Goal: Contribute content

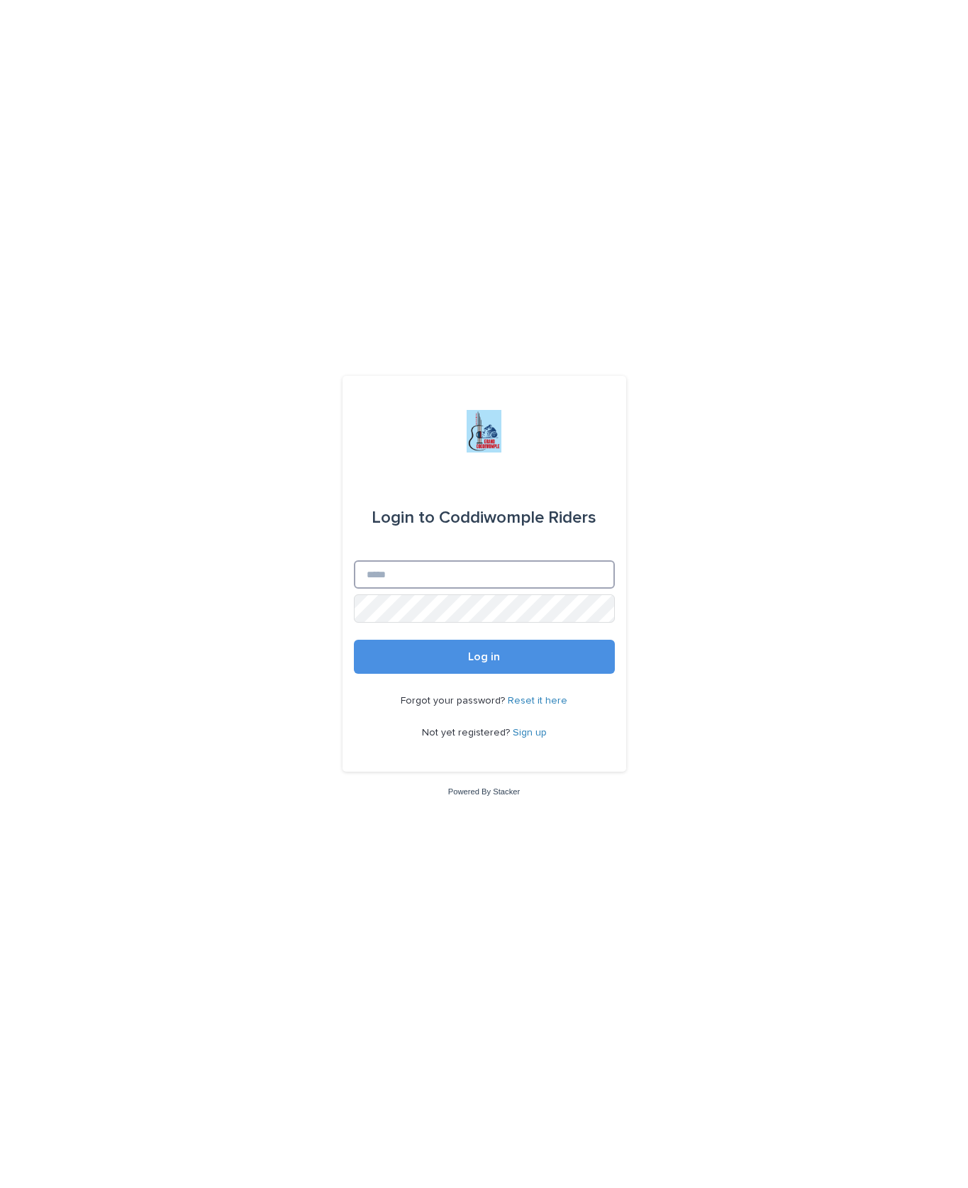
type input "**********"
click at [484, 674] on button "Log in" at bounding box center [484, 657] width 261 height 34
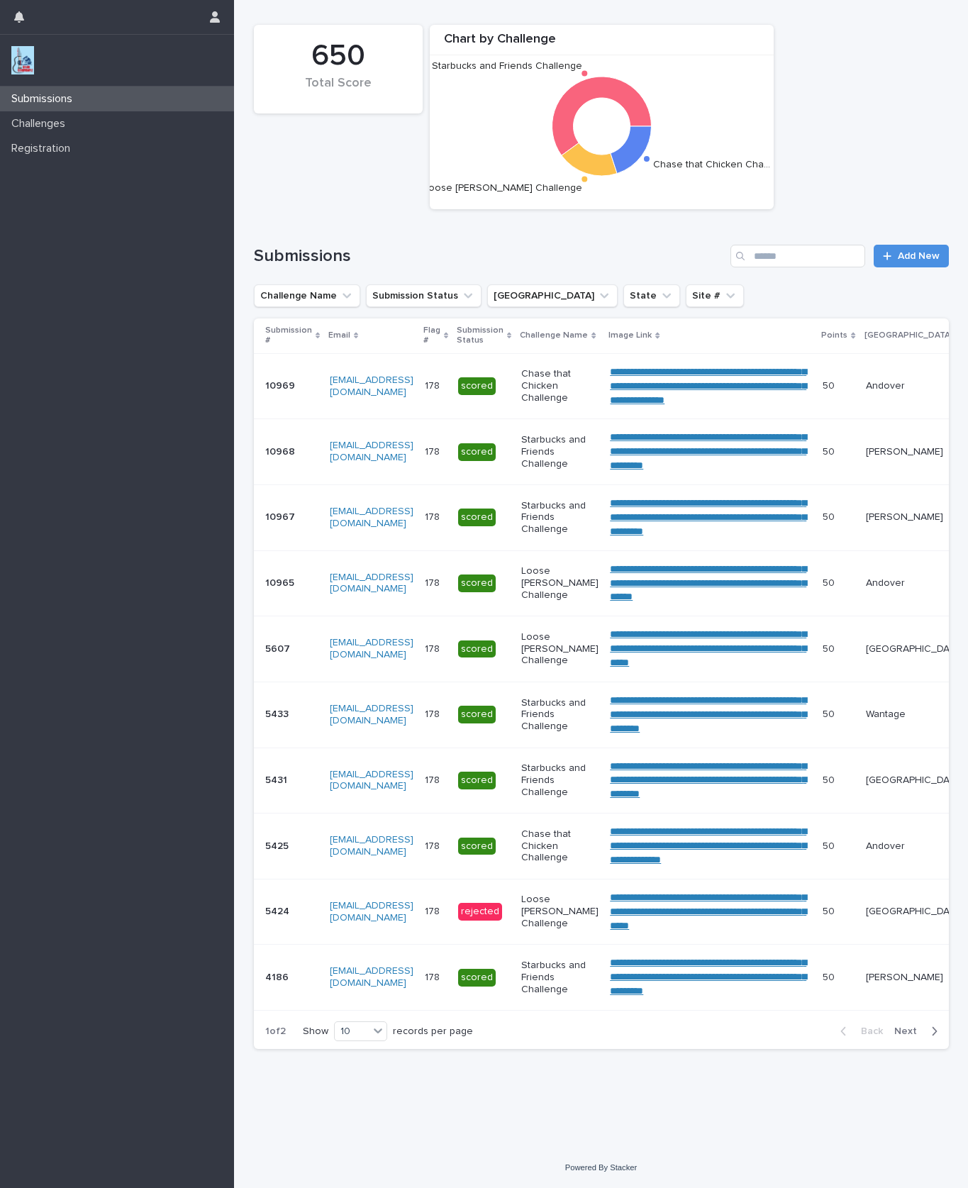
click at [52, 121] on p "Challenges" at bounding box center [41, 123] width 71 height 13
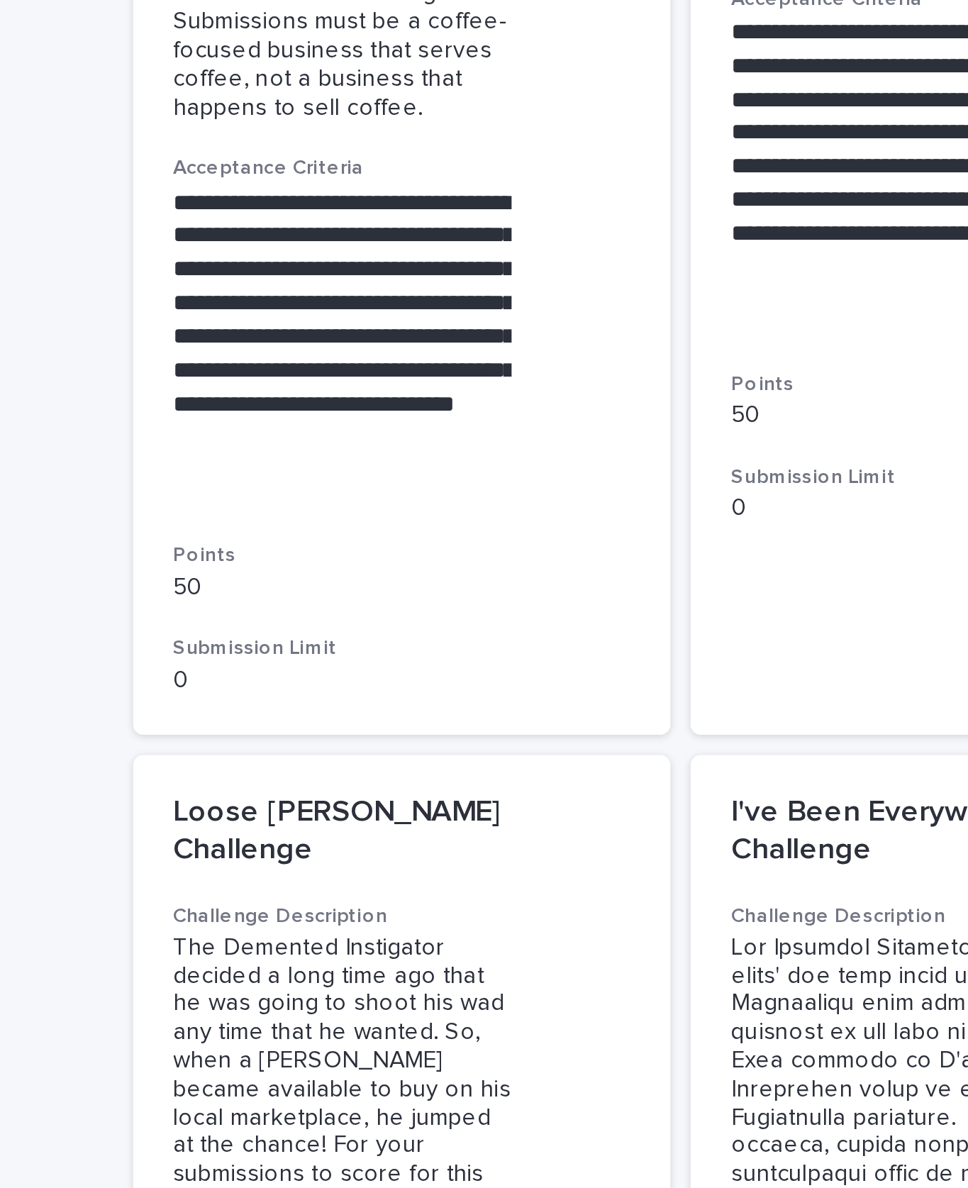
scroll to position [1248, 0]
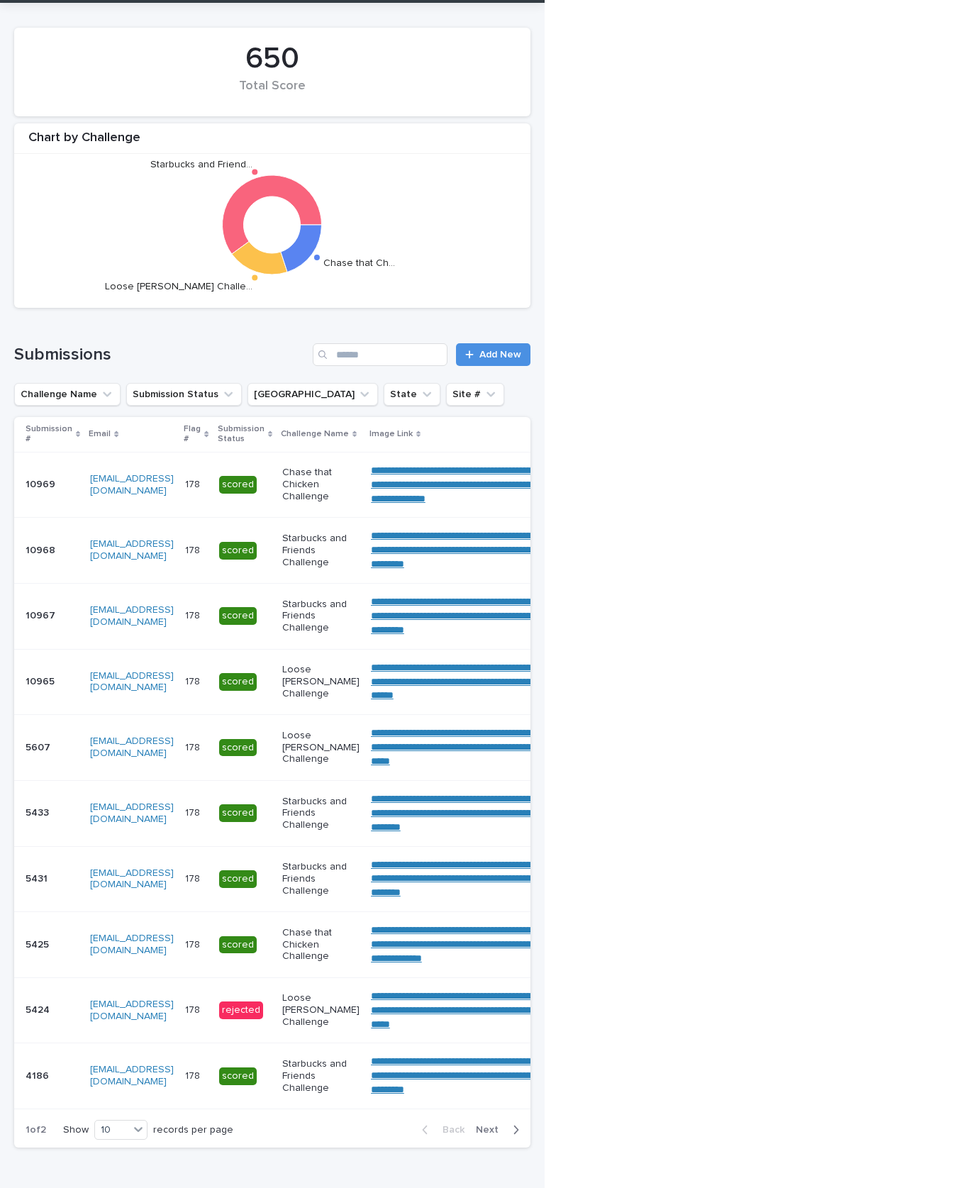
scroll to position [42, 0]
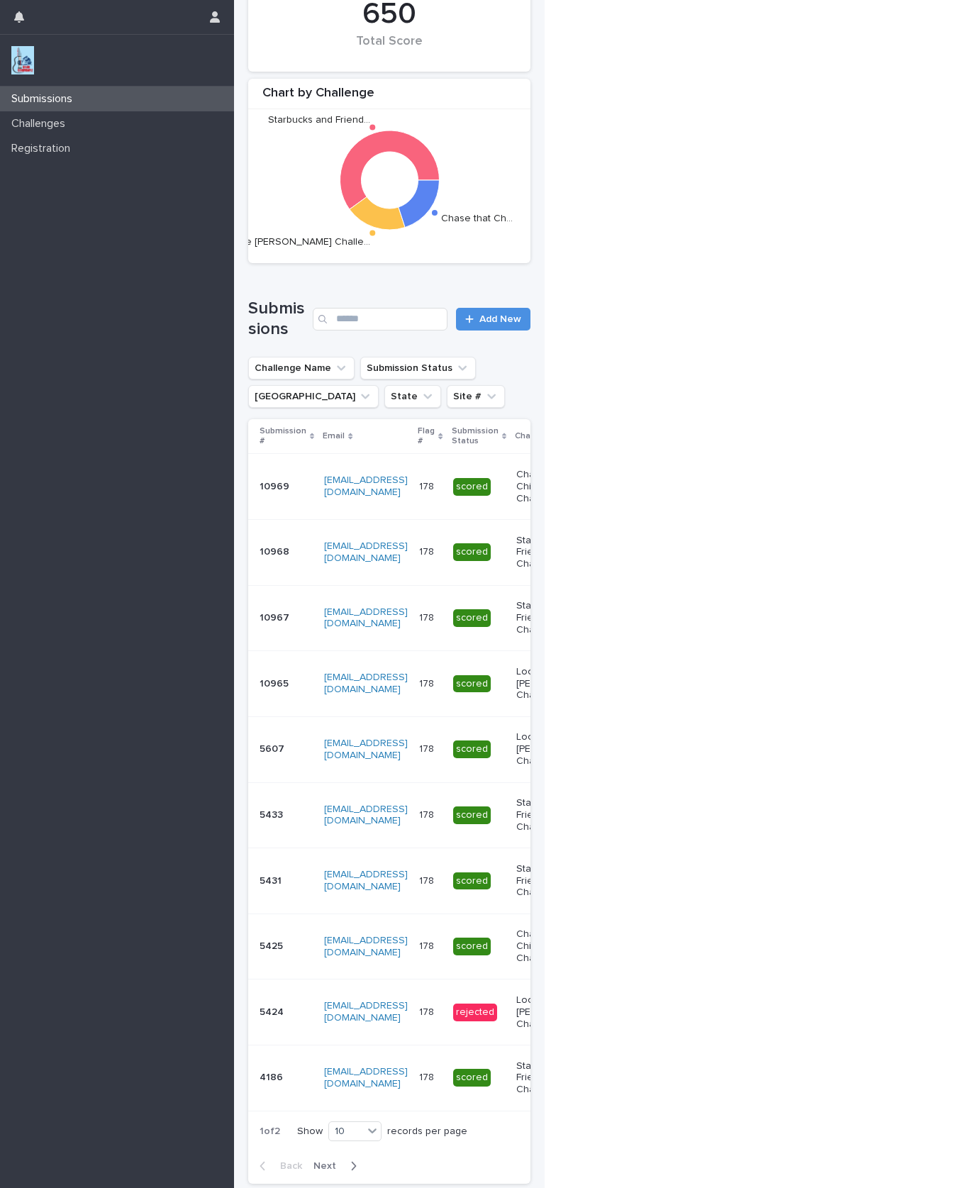
click at [97, 97] on div "Submissions" at bounding box center [117, 99] width 234 height 25
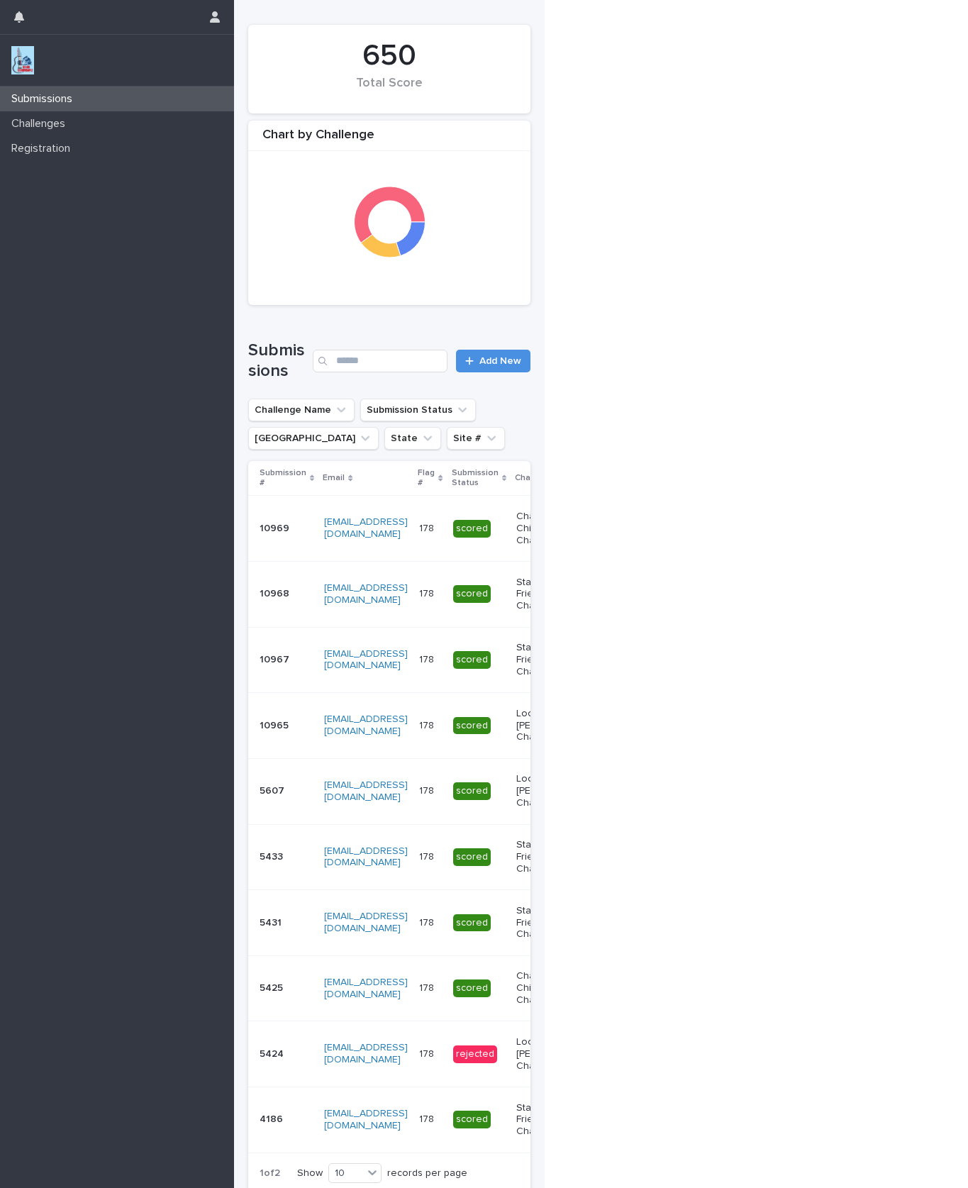
click at [506, 370] on link "Add New" at bounding box center [493, 361] width 74 height 23
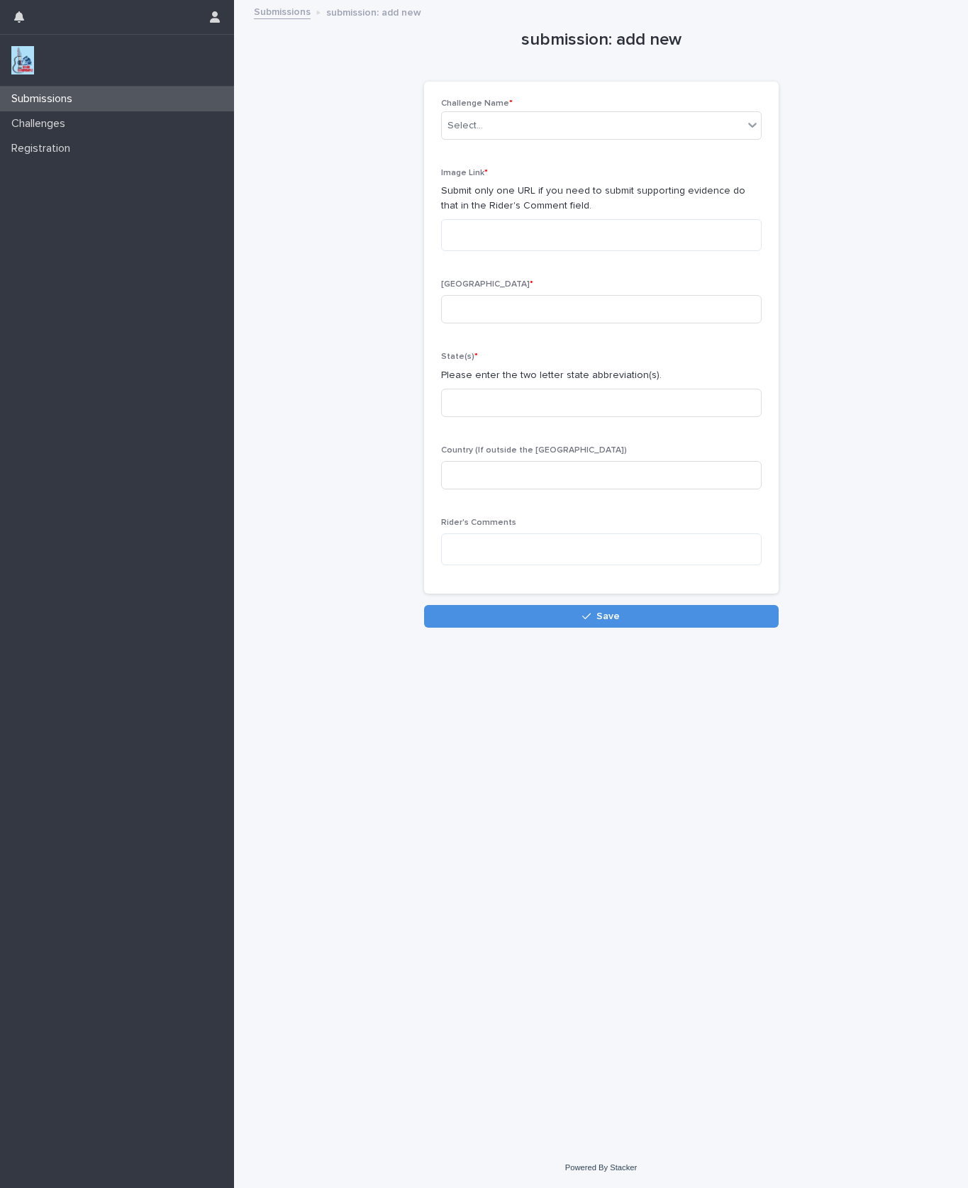
click at [763, 123] on div "Challenge Name * Select... Image Link * Submit only one URL if you need to subm…" at bounding box center [601, 338] width 355 height 513
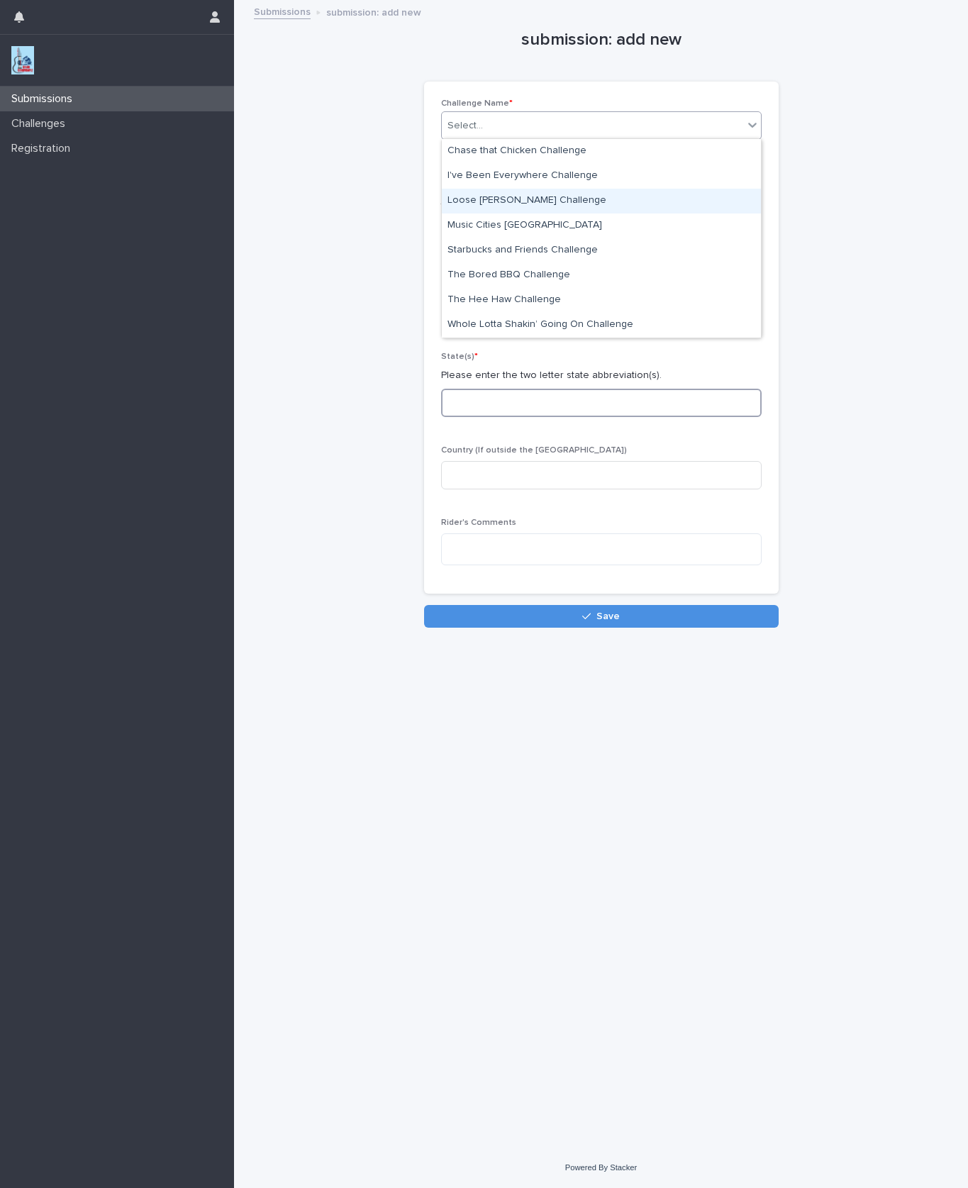
click at [497, 397] on input at bounding box center [601, 403] width 321 height 28
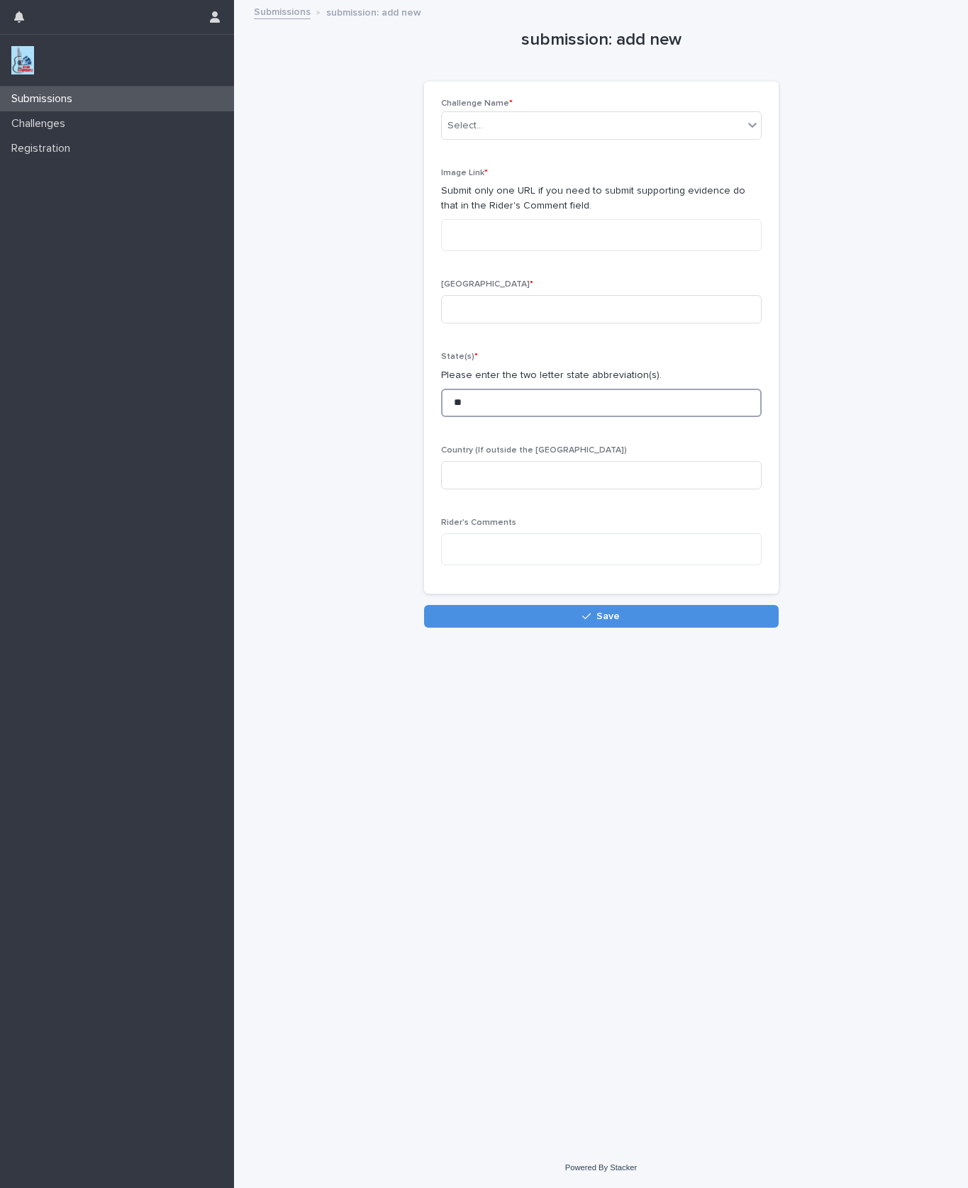
type input "**"
click at [492, 237] on textarea at bounding box center [601, 235] width 321 height 32
paste textarea "**********"
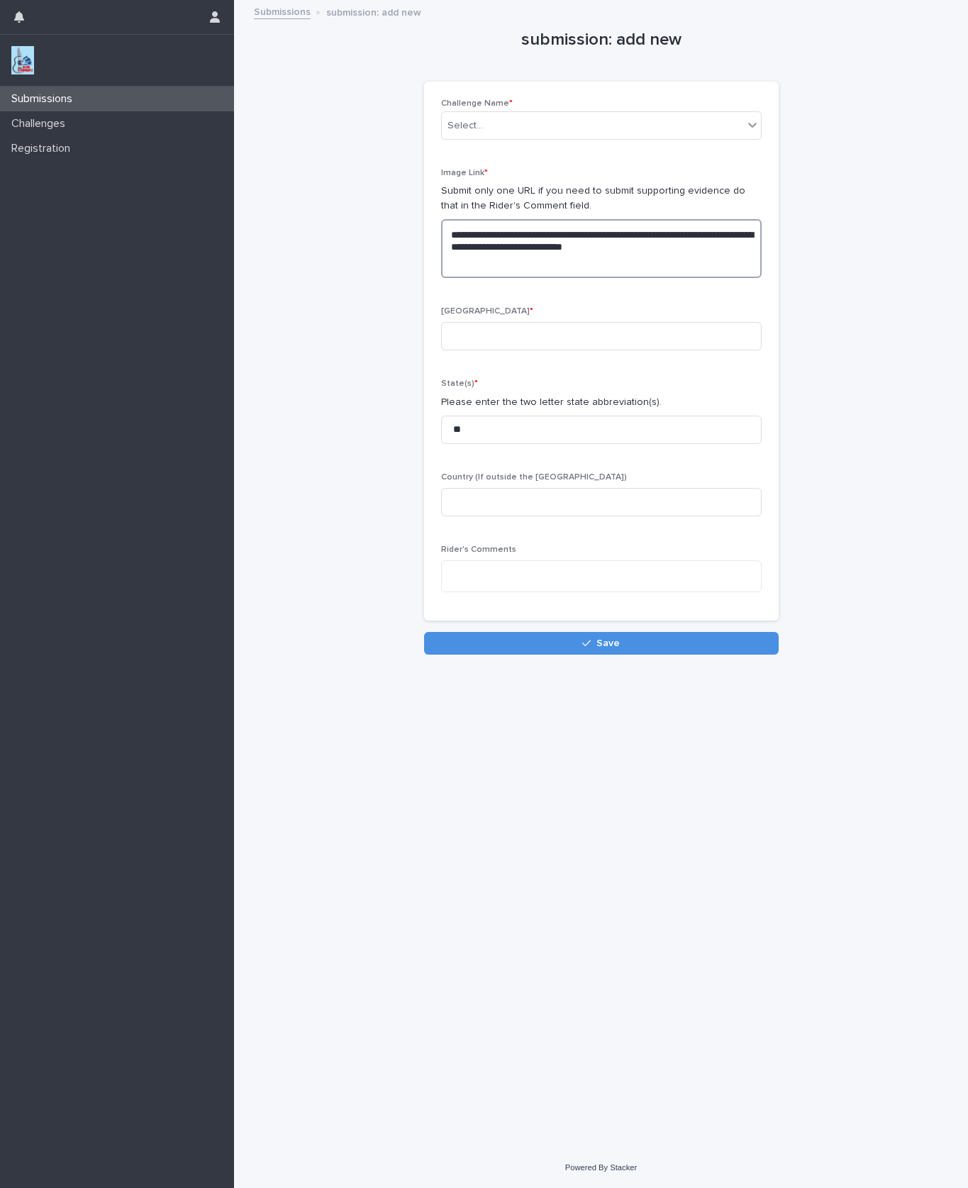
type textarea "**********"
click at [497, 332] on input at bounding box center [601, 336] width 321 height 28
type input "**********"
click at [513, 570] on textarea at bounding box center [601, 576] width 321 height 32
type textarea "**********"
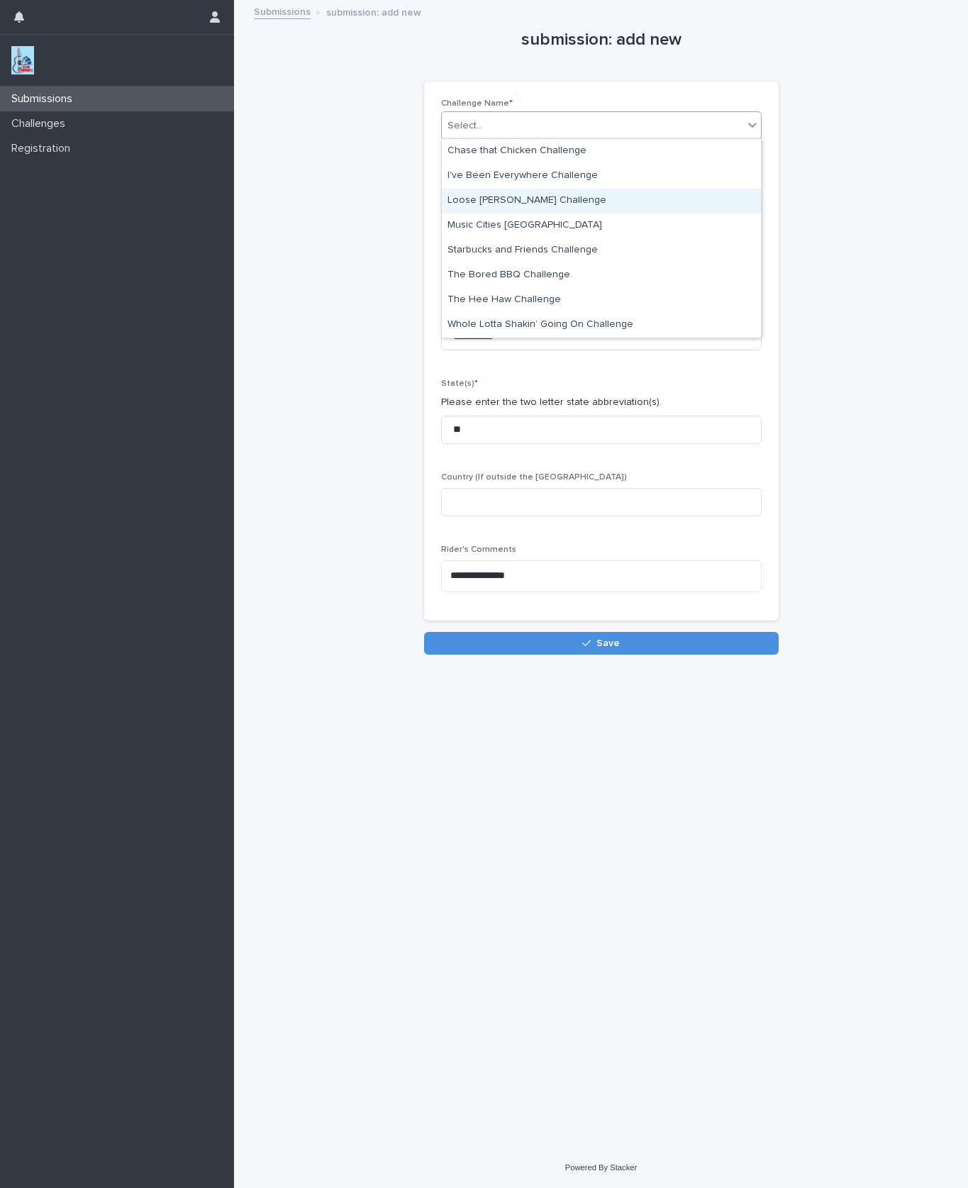
click at [521, 191] on div "Loose [PERSON_NAME] Challenge" at bounding box center [601, 201] width 319 height 25
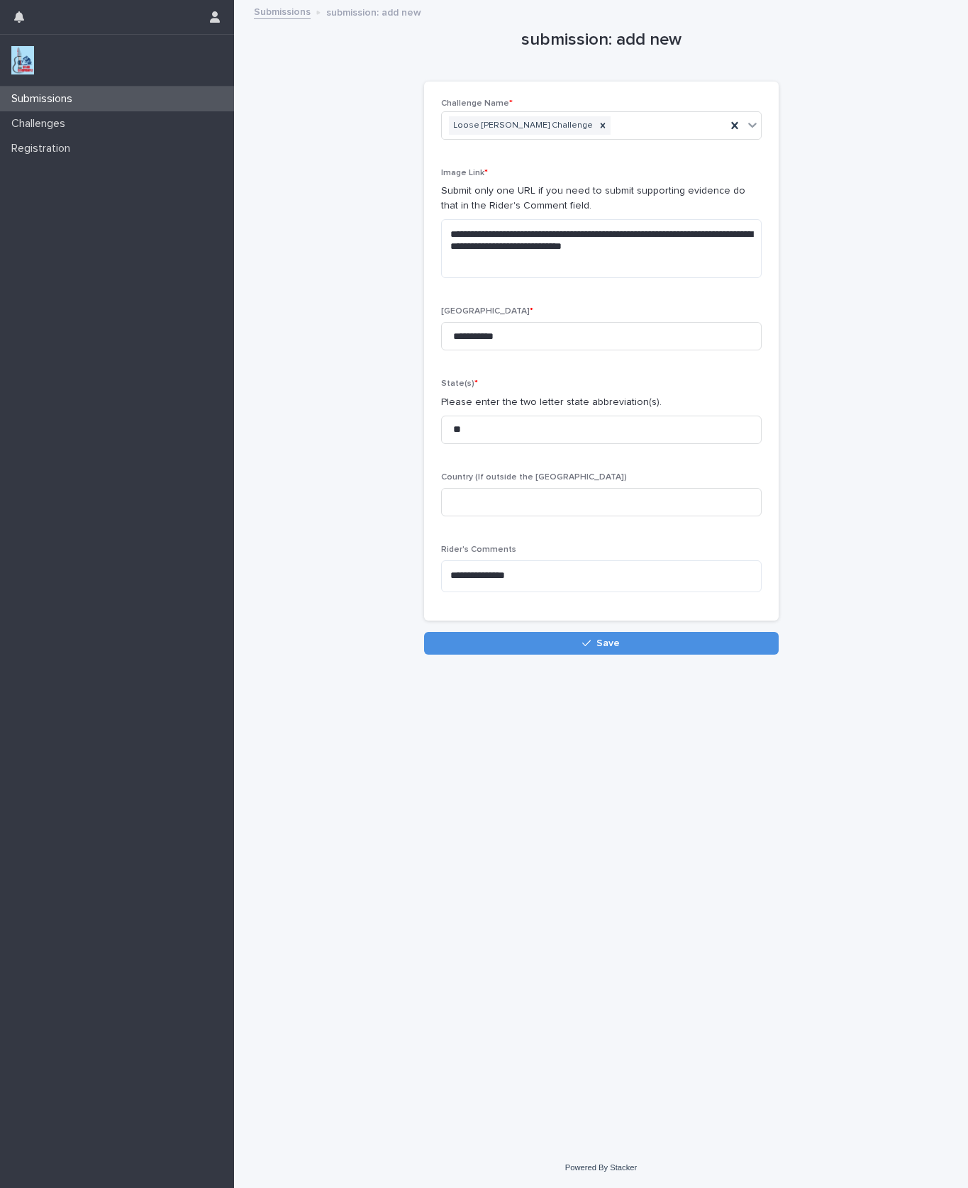
click at [609, 640] on span "Save" at bounding box center [608, 643] width 23 height 10
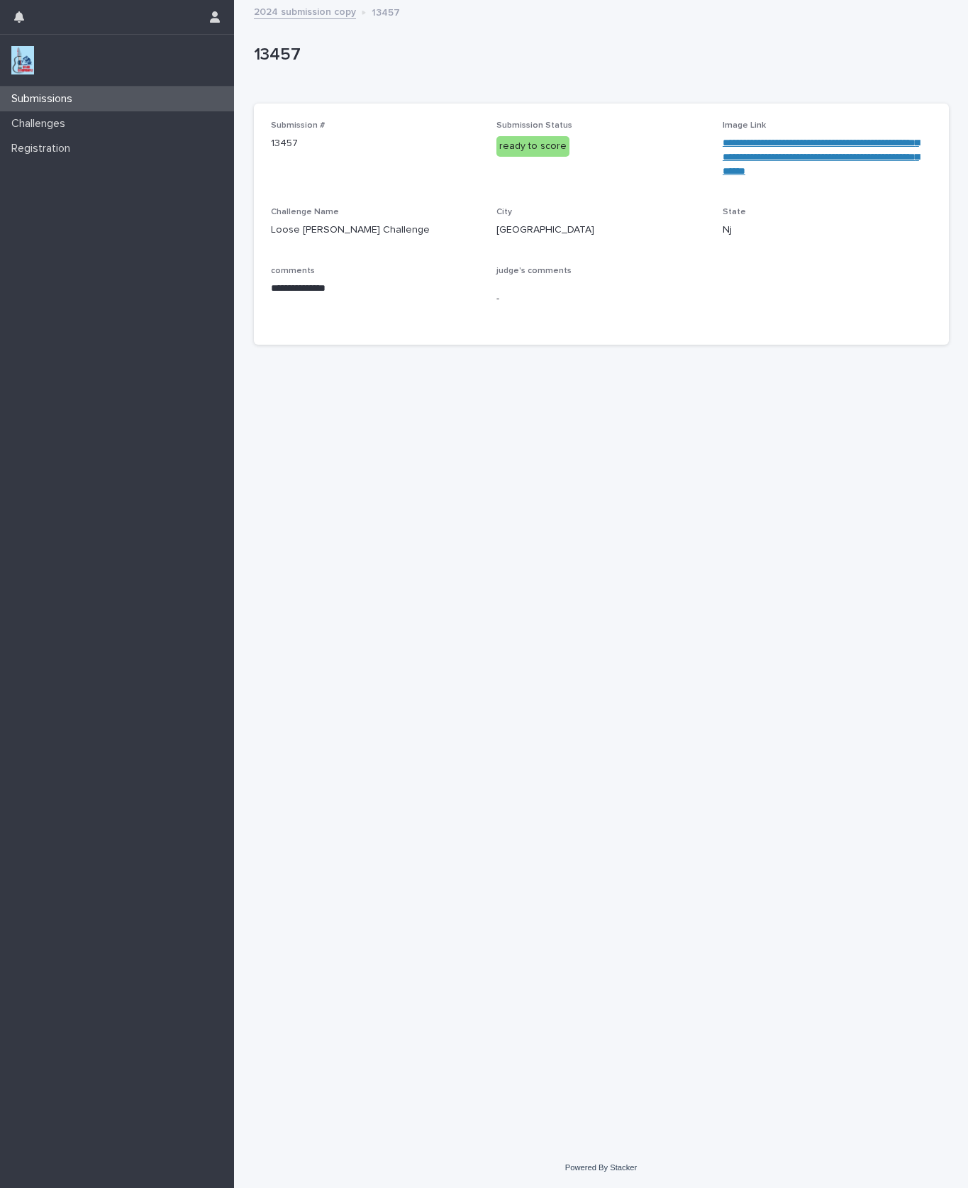
click at [82, 96] on p "Submissions" at bounding box center [45, 98] width 78 height 13
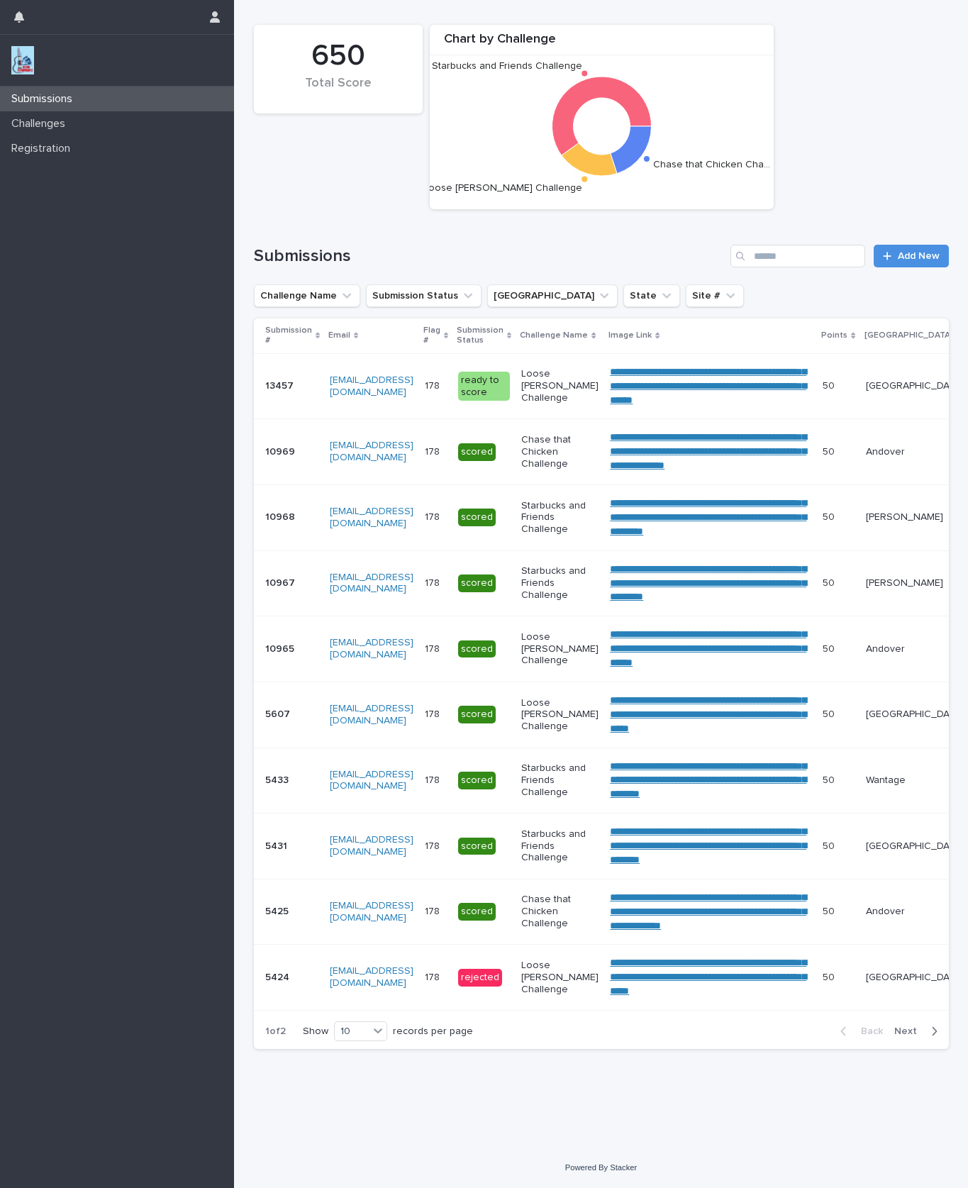
click at [70, 123] on p "Challenges" at bounding box center [41, 123] width 71 height 13
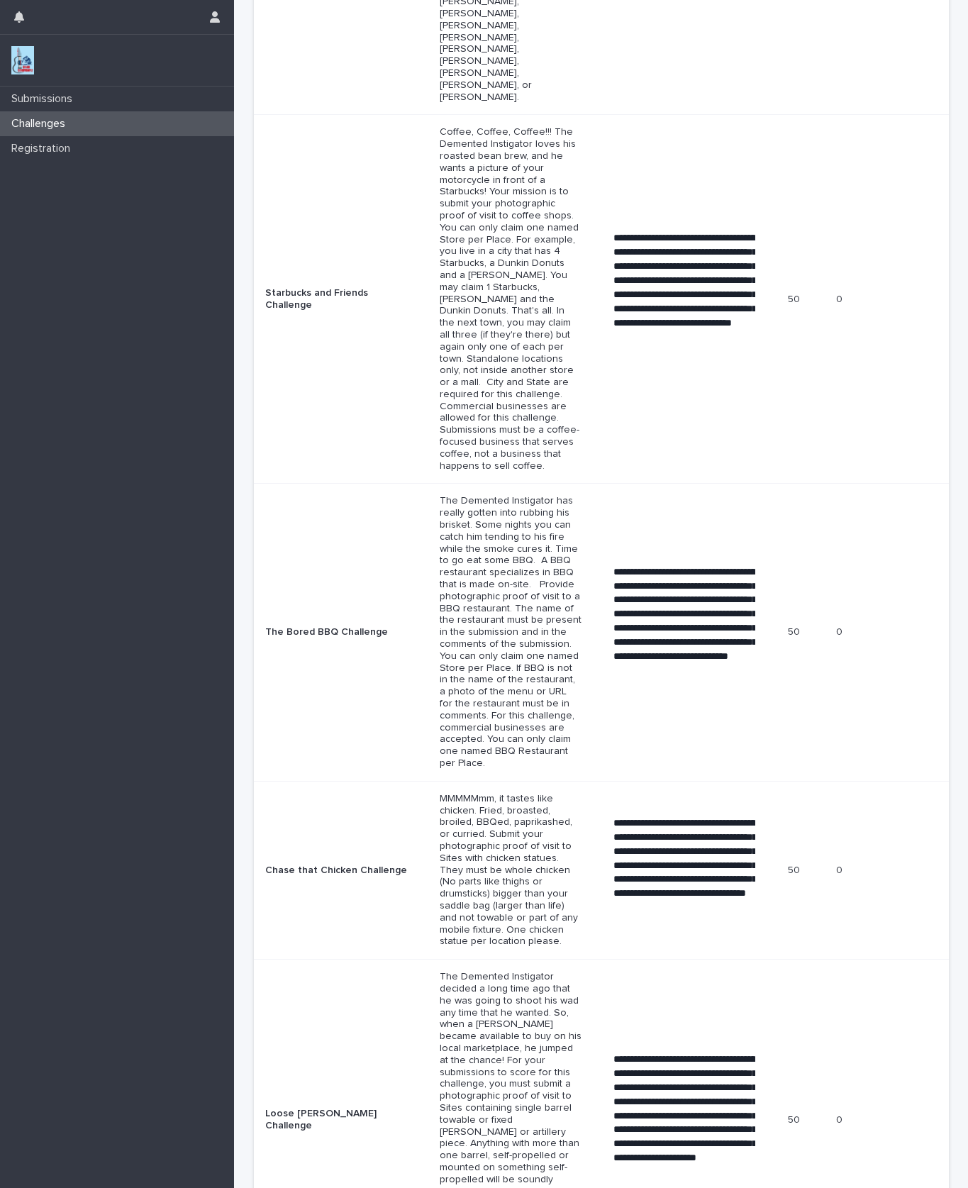
scroll to position [938, 0]
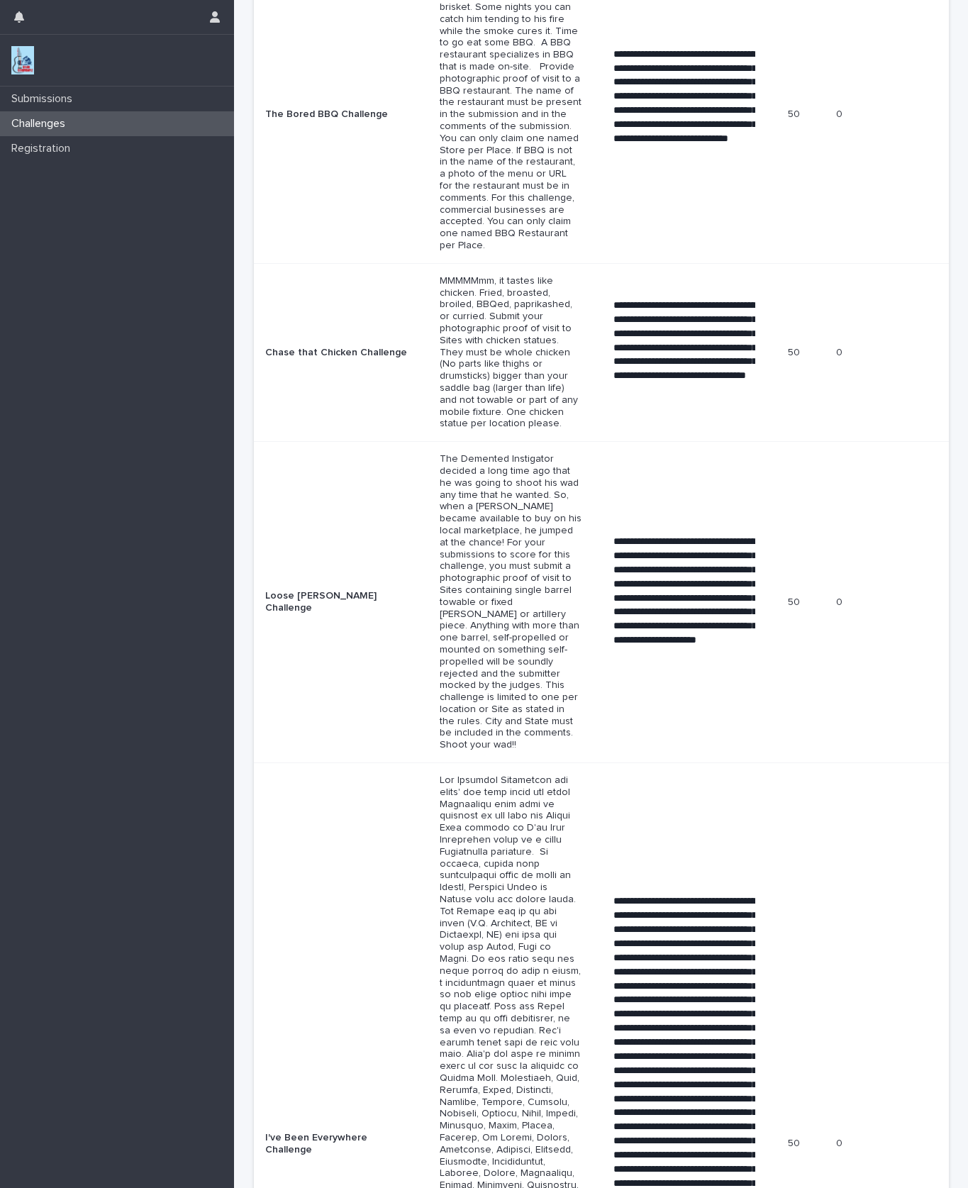
scroll to position [1447, 0]
click at [752, 988] on p at bounding box center [685, 1144] width 142 height 499
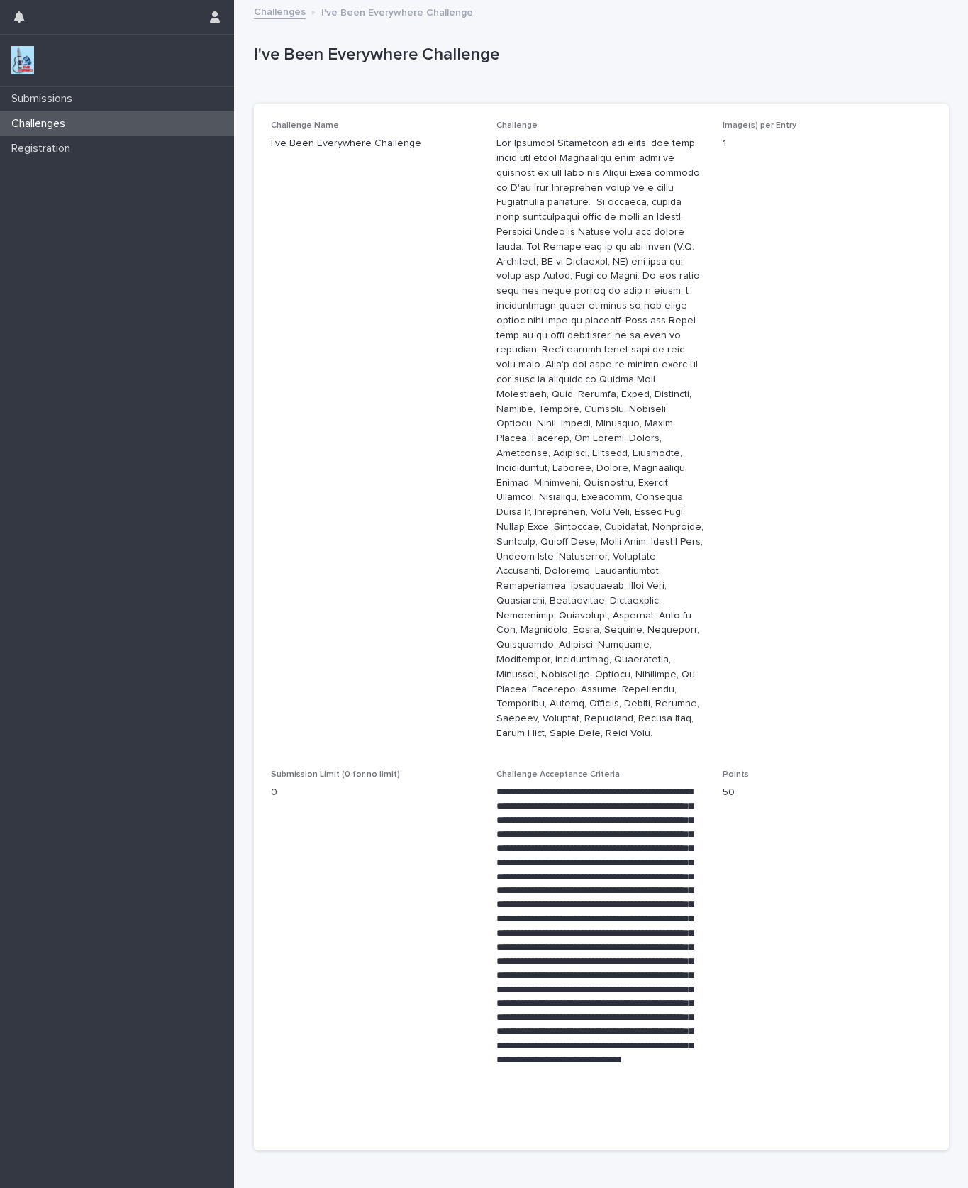
click at [763, 909] on span "Points 50" at bounding box center [827, 952] width 209 height 364
click at [744, 829] on span "Points 50" at bounding box center [827, 952] width 209 height 364
click at [799, 872] on span "Points 50" at bounding box center [827, 952] width 209 height 364
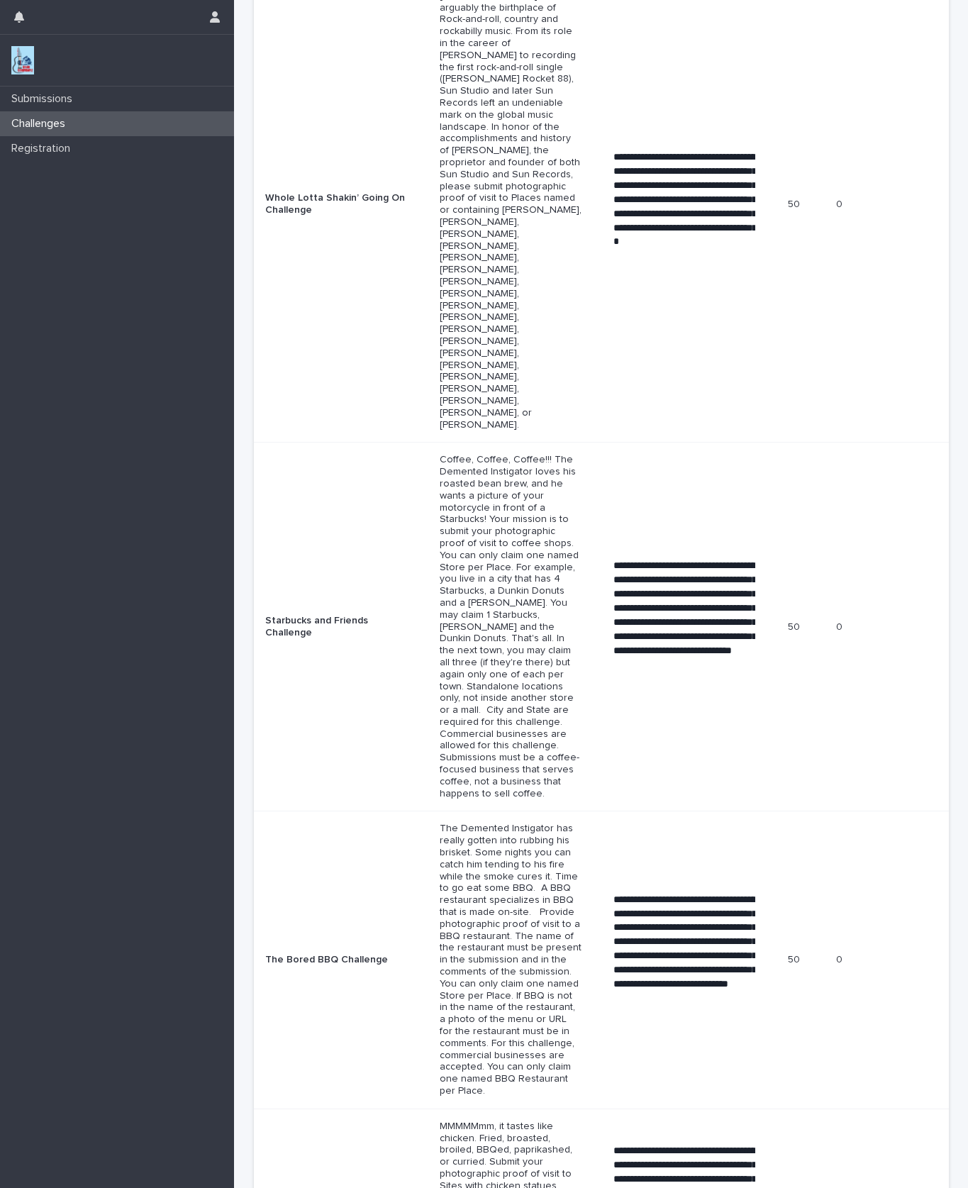
scroll to position [626, 0]
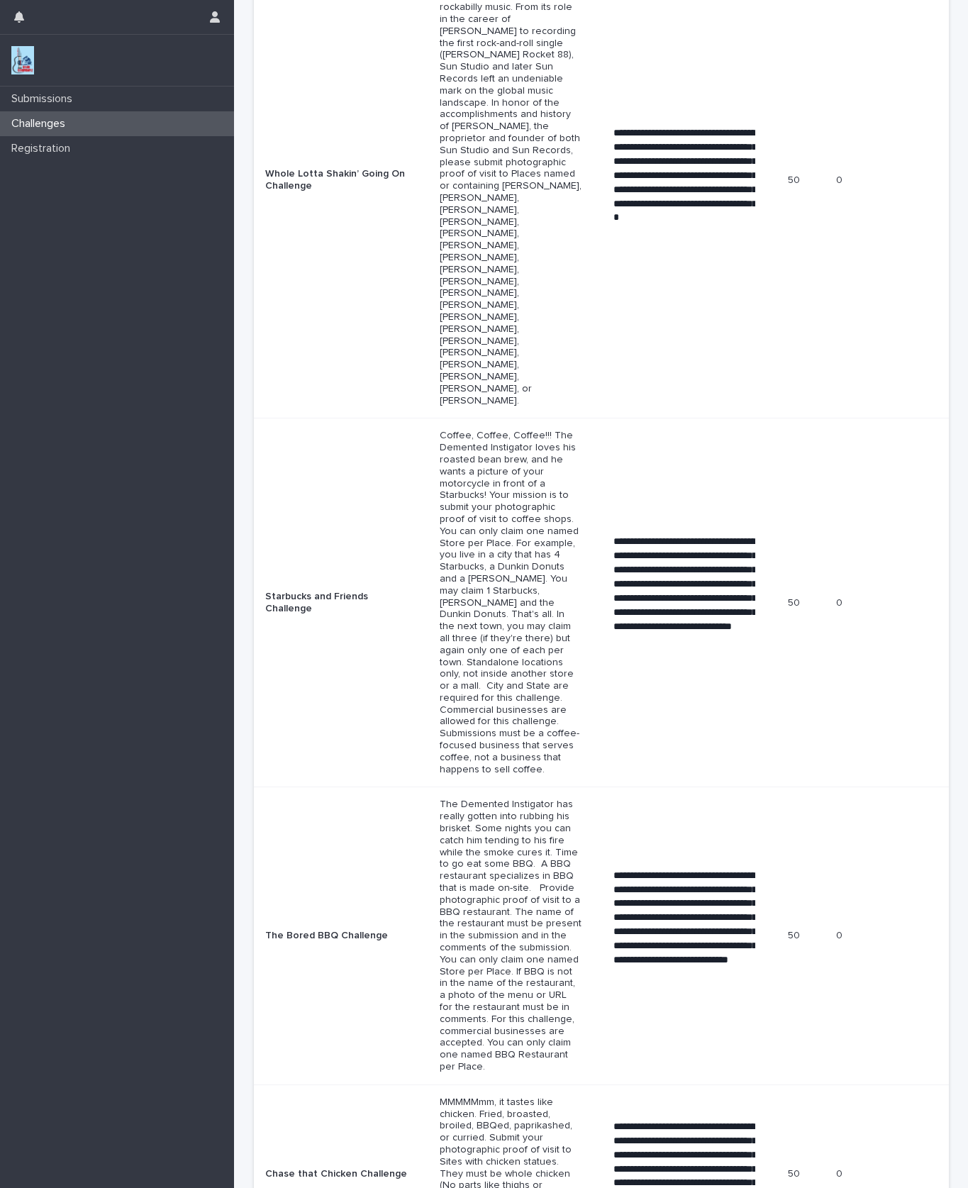
click at [75, 92] on p "Submissions" at bounding box center [45, 98] width 78 height 13
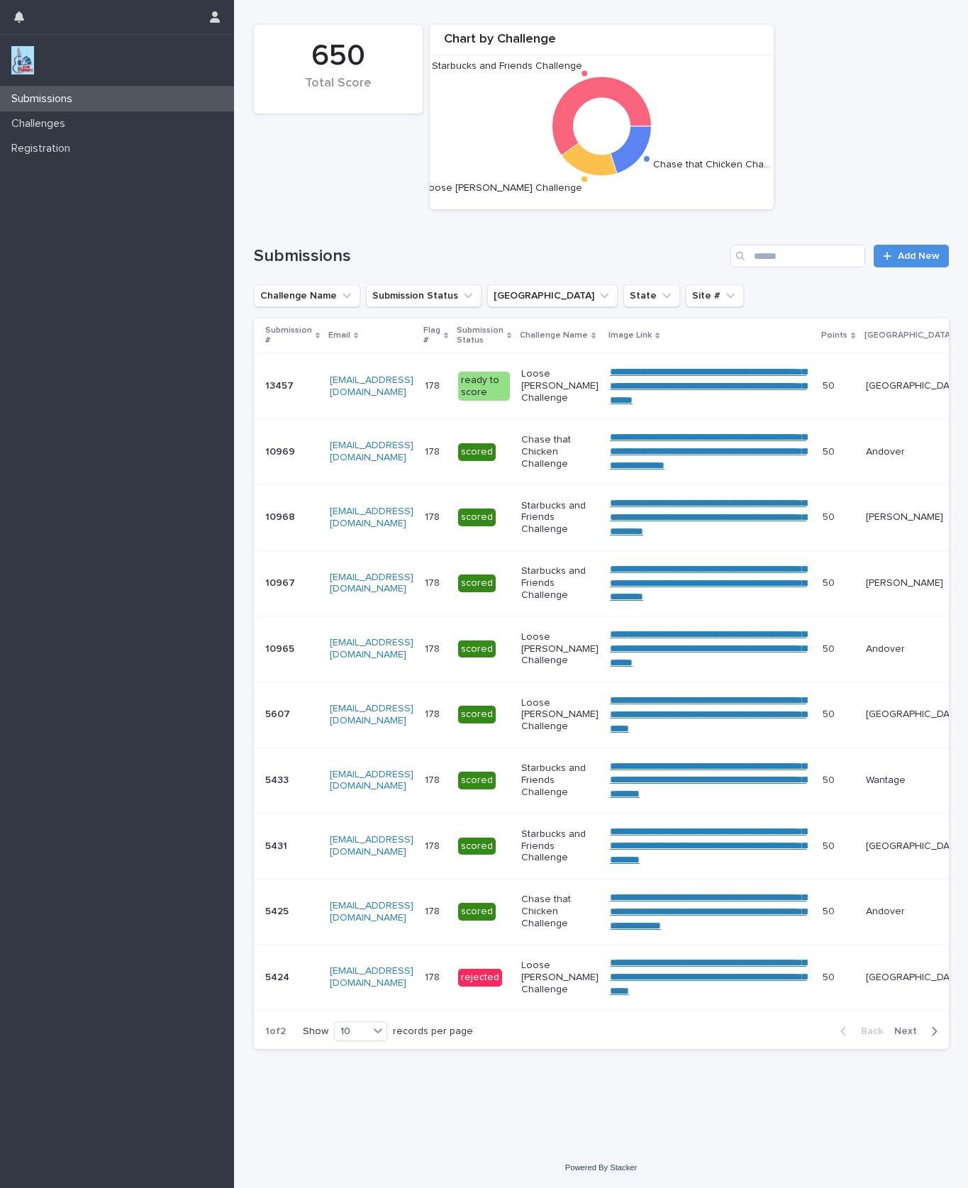
click at [31, 125] on p "Challenges" at bounding box center [41, 123] width 71 height 13
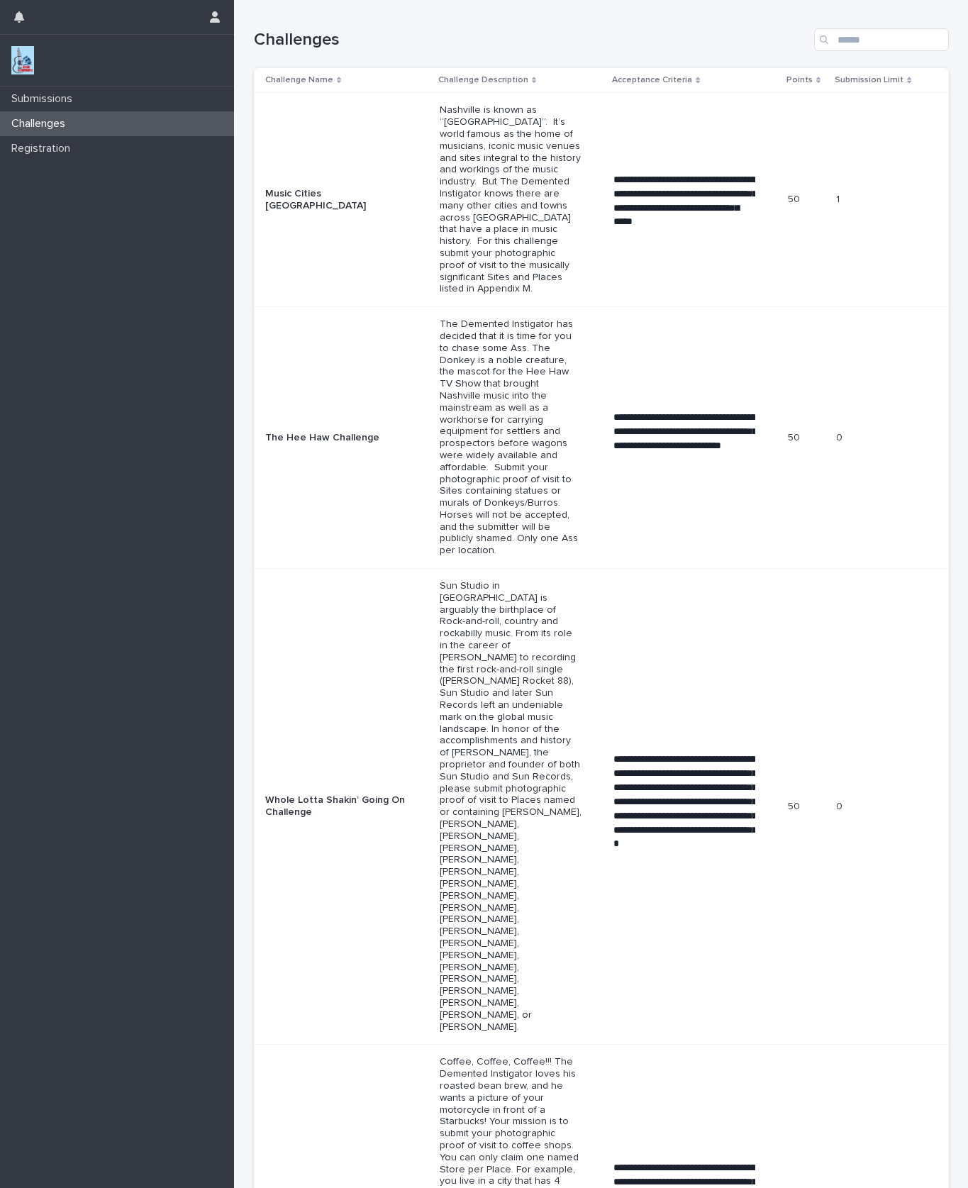
click at [17, 158] on div "Registration" at bounding box center [117, 148] width 234 height 25
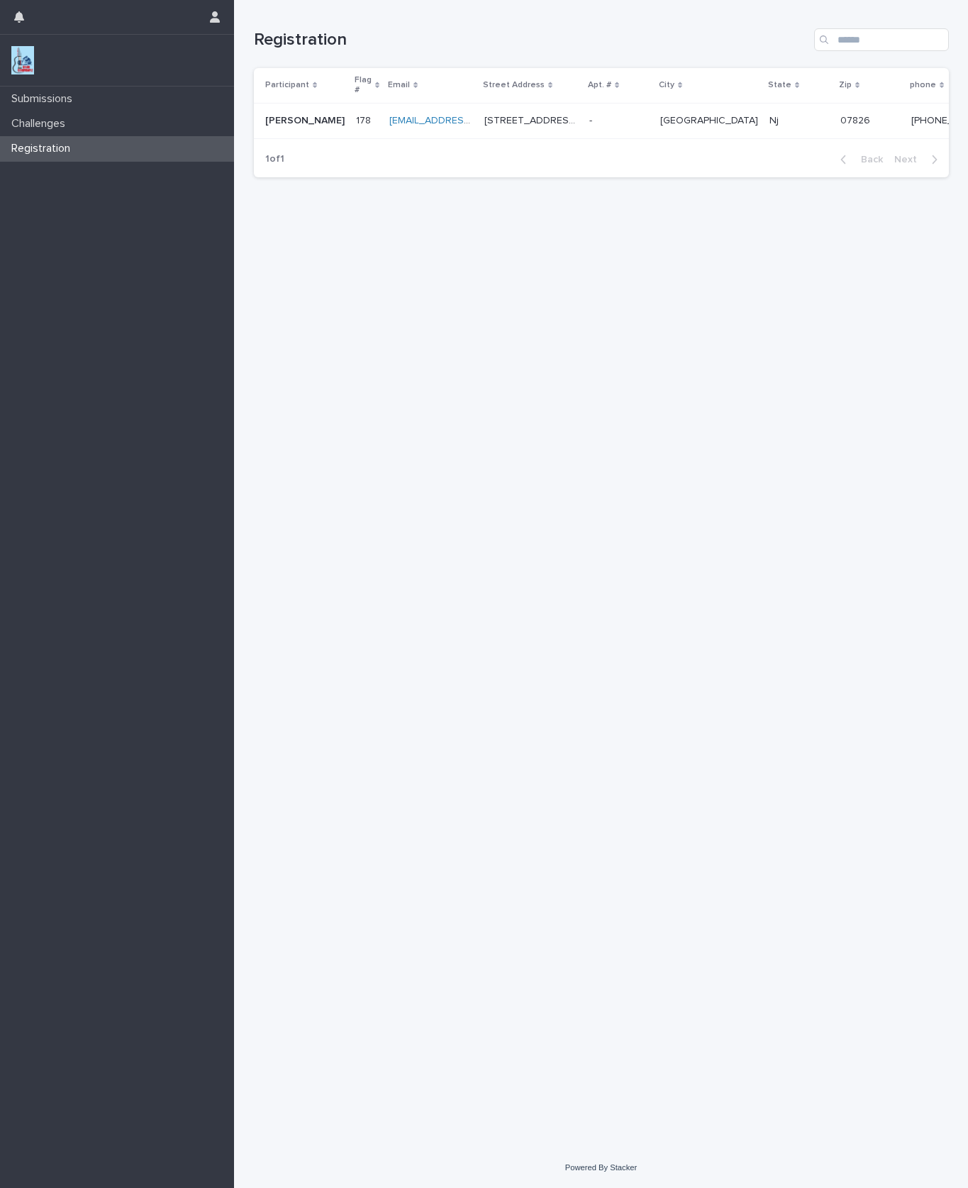
click at [45, 139] on div "Registration" at bounding box center [117, 148] width 234 height 25
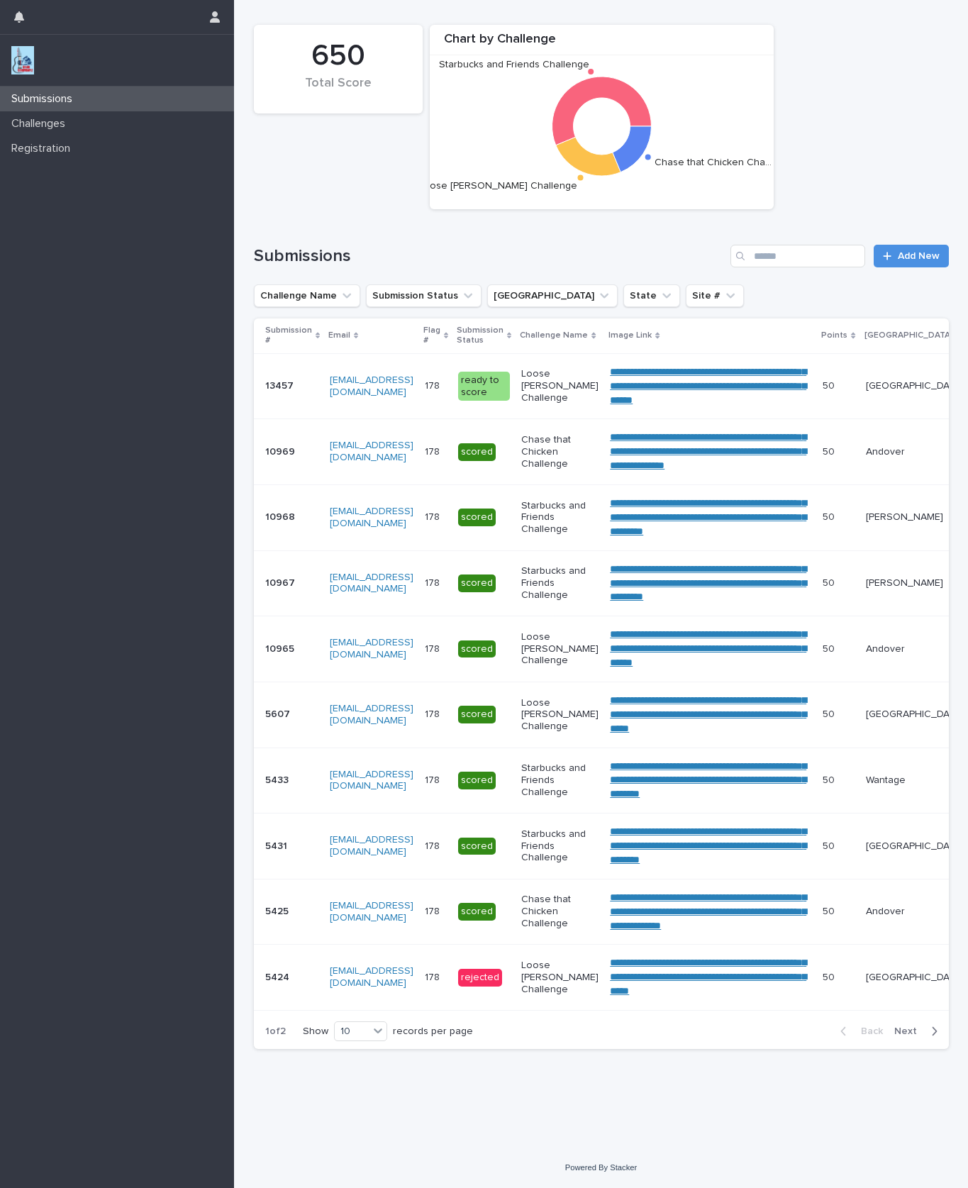
click at [26, 59] on img at bounding box center [22, 60] width 23 height 28
